Goal: Task Accomplishment & Management: Use online tool/utility

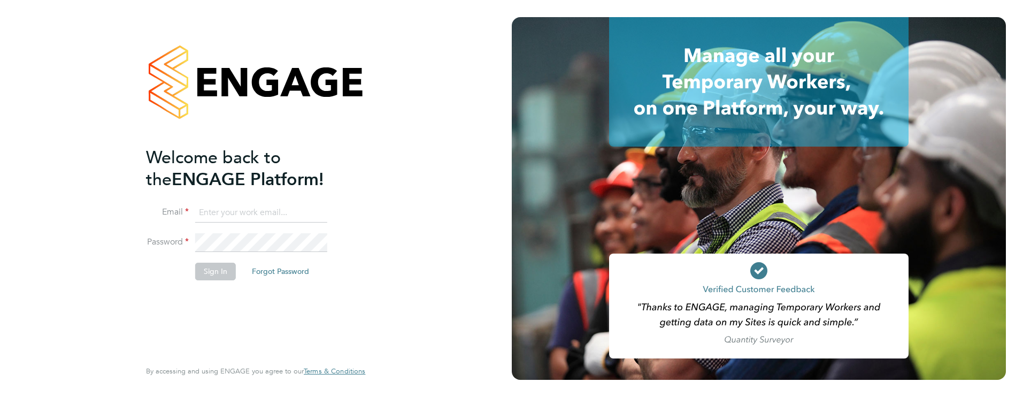
type input "james.farrington@huntereducation.co.uk"
click at [215, 274] on button "Sign In" at bounding box center [215, 270] width 41 height 17
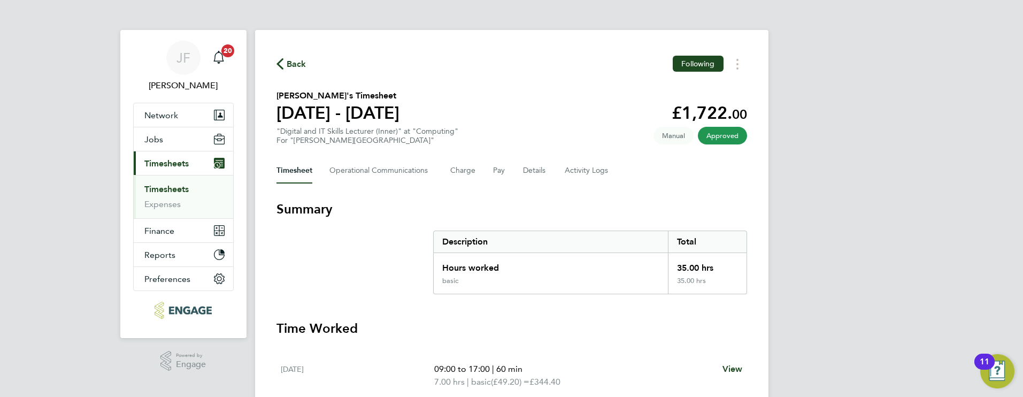
click at [178, 188] on link "Timesheets" at bounding box center [166, 189] width 44 height 10
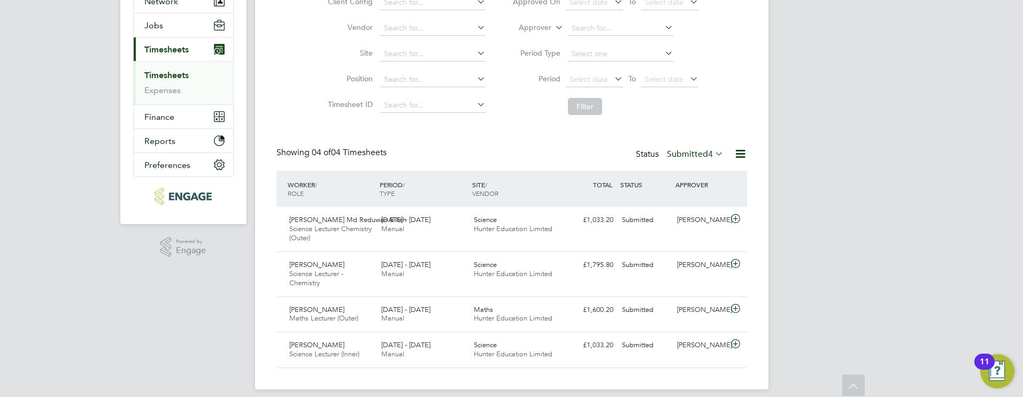
scroll to position [123, 0]
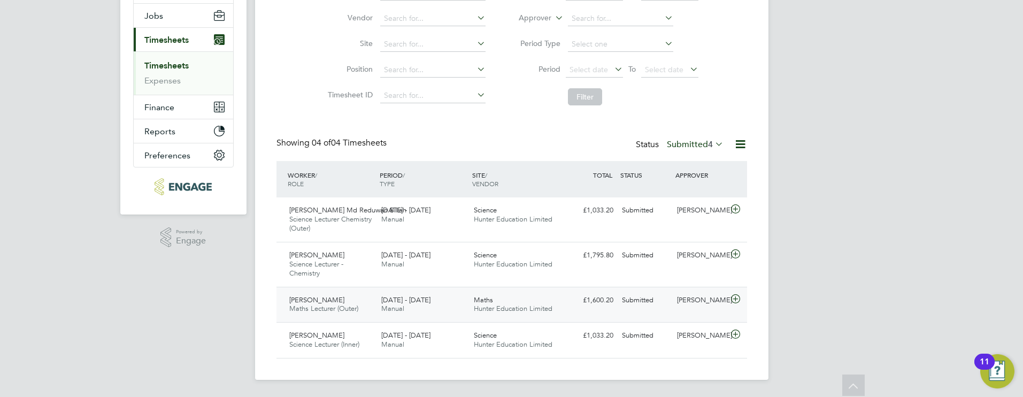
click at [729, 300] on icon at bounding box center [735, 299] width 13 height 9
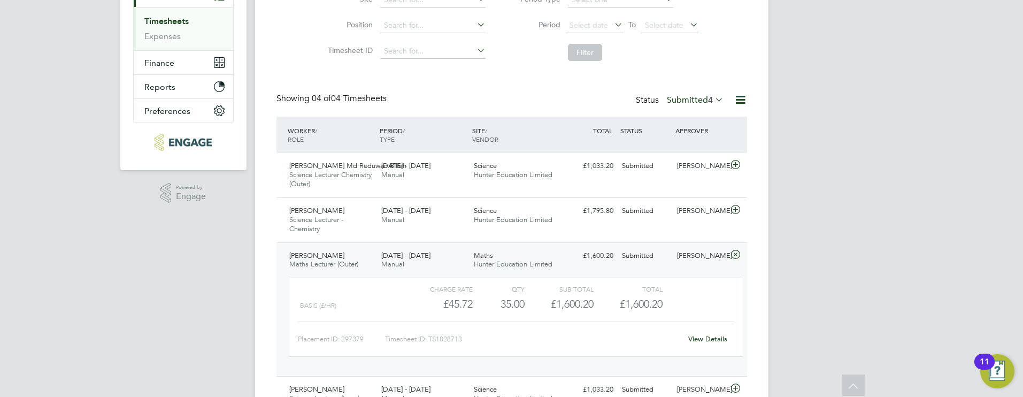
scroll to position [178, 0]
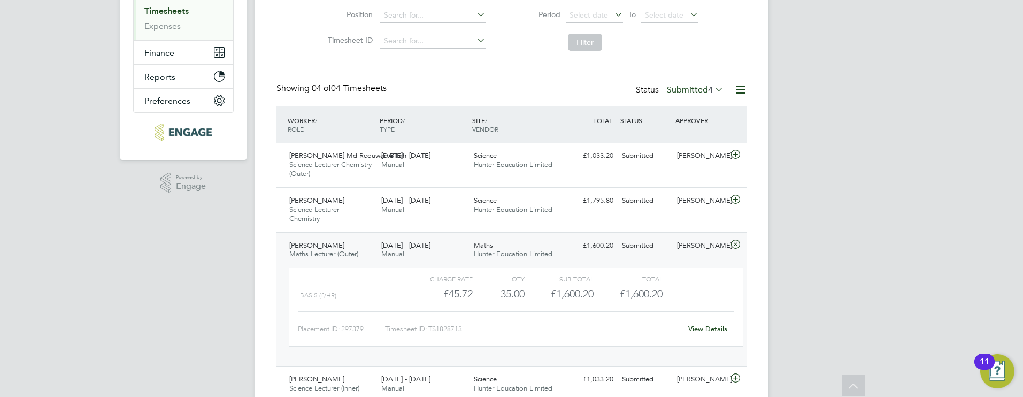
click at [698, 332] on link "View Details" at bounding box center [707, 328] width 39 height 9
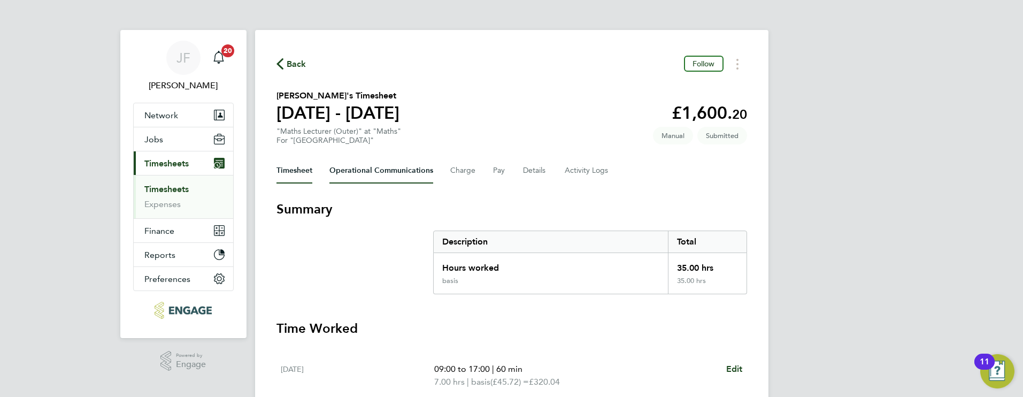
click at [385, 173] on Communications-tab "Operational Communications" at bounding box center [381, 171] width 104 height 26
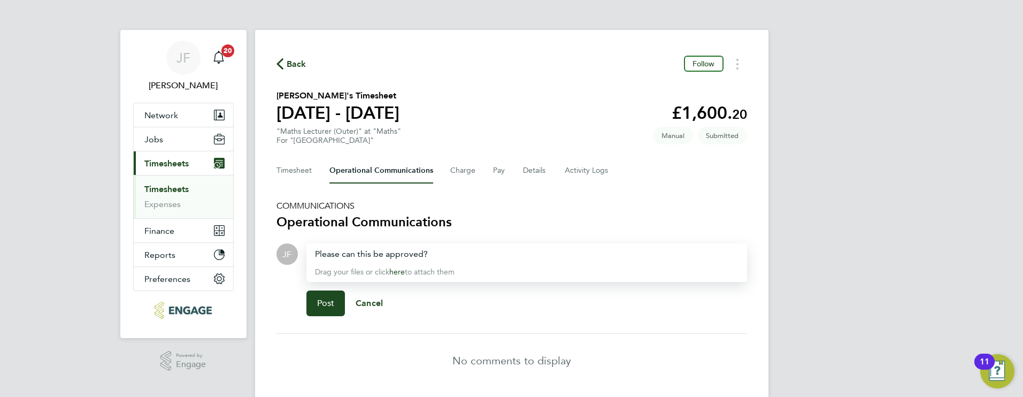
click at [316, 251] on div "Please can this be approved?" at bounding box center [526, 253] width 423 height 13
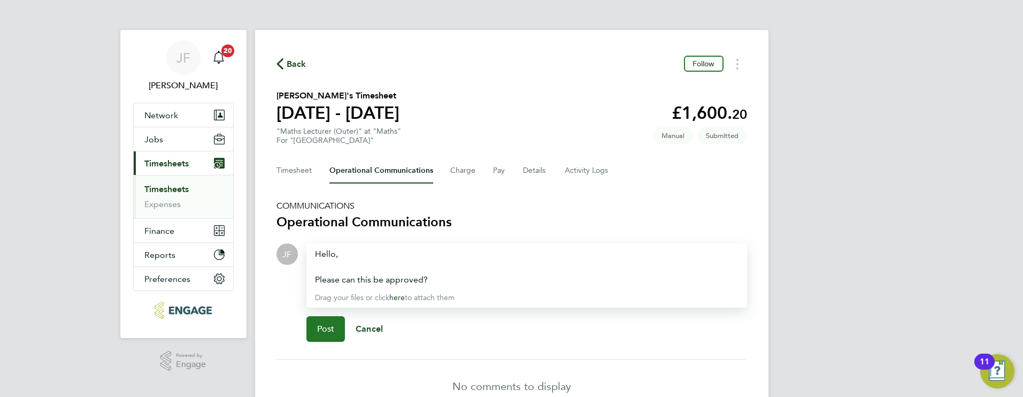
click at [328, 319] on button "Post" at bounding box center [325, 329] width 39 height 26
